Goal: Navigation & Orientation: Find specific page/section

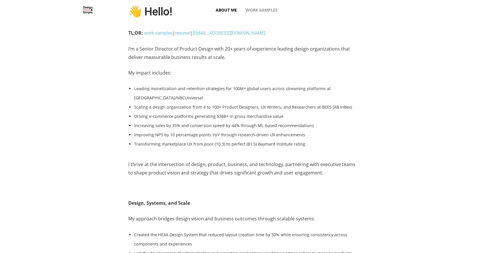
scroll to position [24, 0]
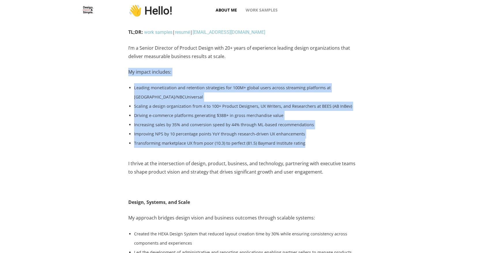
drag, startPoint x: 309, startPoint y: 143, endPoint x: 128, endPoint y: 72, distance: 194.7
click at [128, 72] on div "TL;DR: work samples | resumé | [EMAIL_ADDRESS][DOMAIN_NAME] I’m a Senior Direct…" at bounding box center [246, 113] width 493 height 170
copy div "My impact includes: Leading monetization and retention strategies for 100M+ glo…"
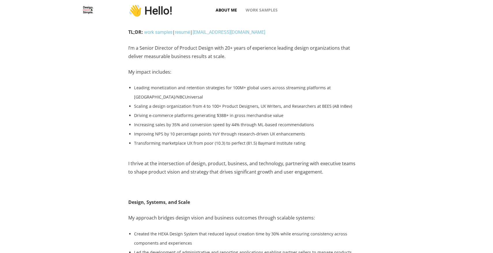
click at [111, 50] on div "TL;DR: work samples | resumé | [EMAIL_ADDRESS][DOMAIN_NAME] I’m a Senior Direct…" at bounding box center [246, 113] width 493 height 170
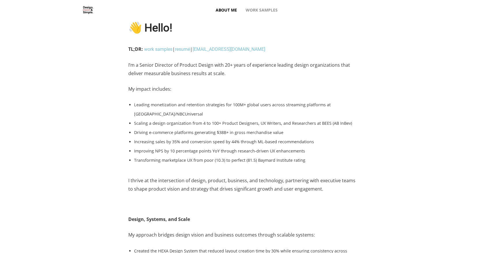
scroll to position [0, 0]
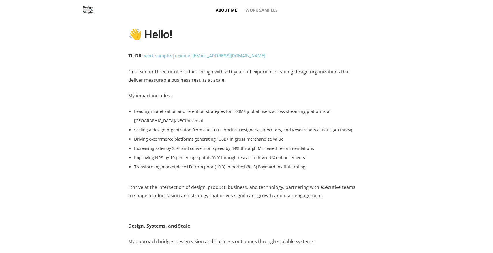
click at [56, 84] on div "TL;DR: work samples | resumé | [EMAIL_ADDRESS][DOMAIN_NAME] I’m a Senior Direct…" at bounding box center [246, 137] width 493 height 170
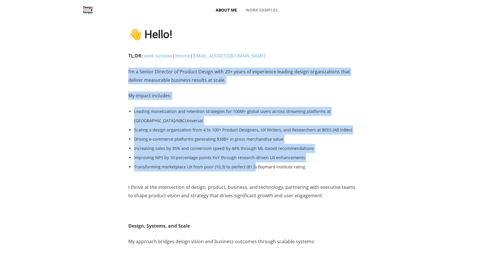
drag, startPoint x: 128, startPoint y: 70, endPoint x: 255, endPoint y: 171, distance: 162.5
click at [255, 171] on div "TL;DR: work samples | resumé | callmeismael2@gmail.com I’m a Senior Director of…" at bounding box center [246, 137] width 493 height 170
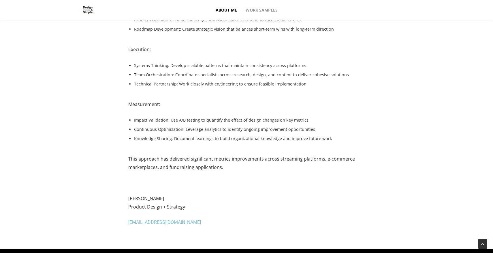
scroll to position [643, 0]
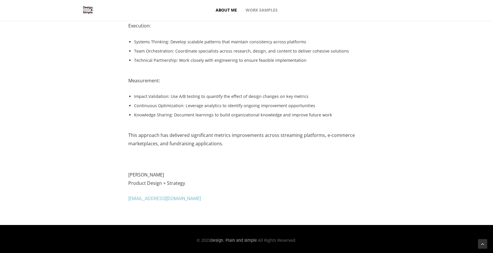
click at [196, 181] on p "Ismael T. Product Design + Strategy" at bounding box center [244, 182] width 232 height 24
copy div "I’m a Senior Director of Product Design with 20+ years of experience leading de…"
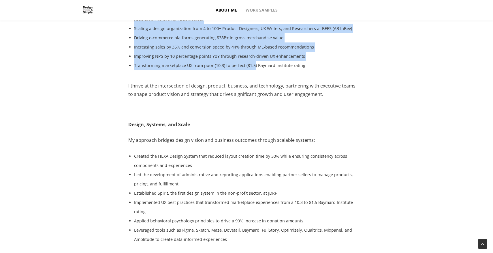
scroll to position [0, 0]
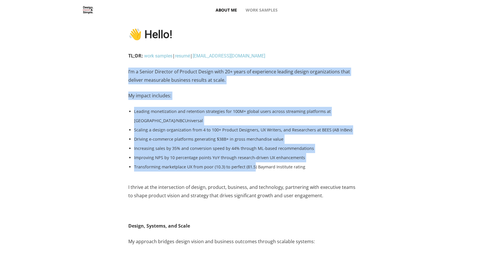
click at [53, 137] on div "TL;DR: work samples | resumé | callmeismael2@gmail.com I’m a Senior Director of…" at bounding box center [246, 137] width 493 height 170
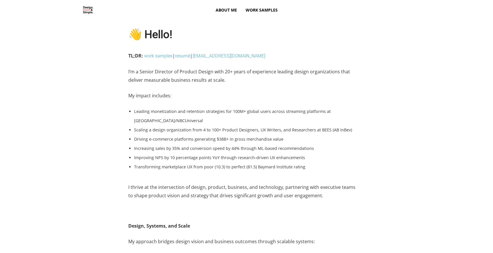
click at [263, 8] on span "Work Samples" at bounding box center [262, 10] width 32 height 21
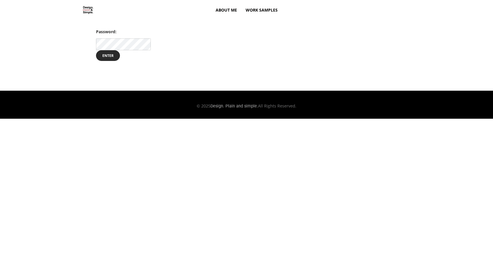
click at [224, 7] on span "About Me" at bounding box center [226, 10] width 21 height 21
